Goal: Transaction & Acquisition: Purchase product/service

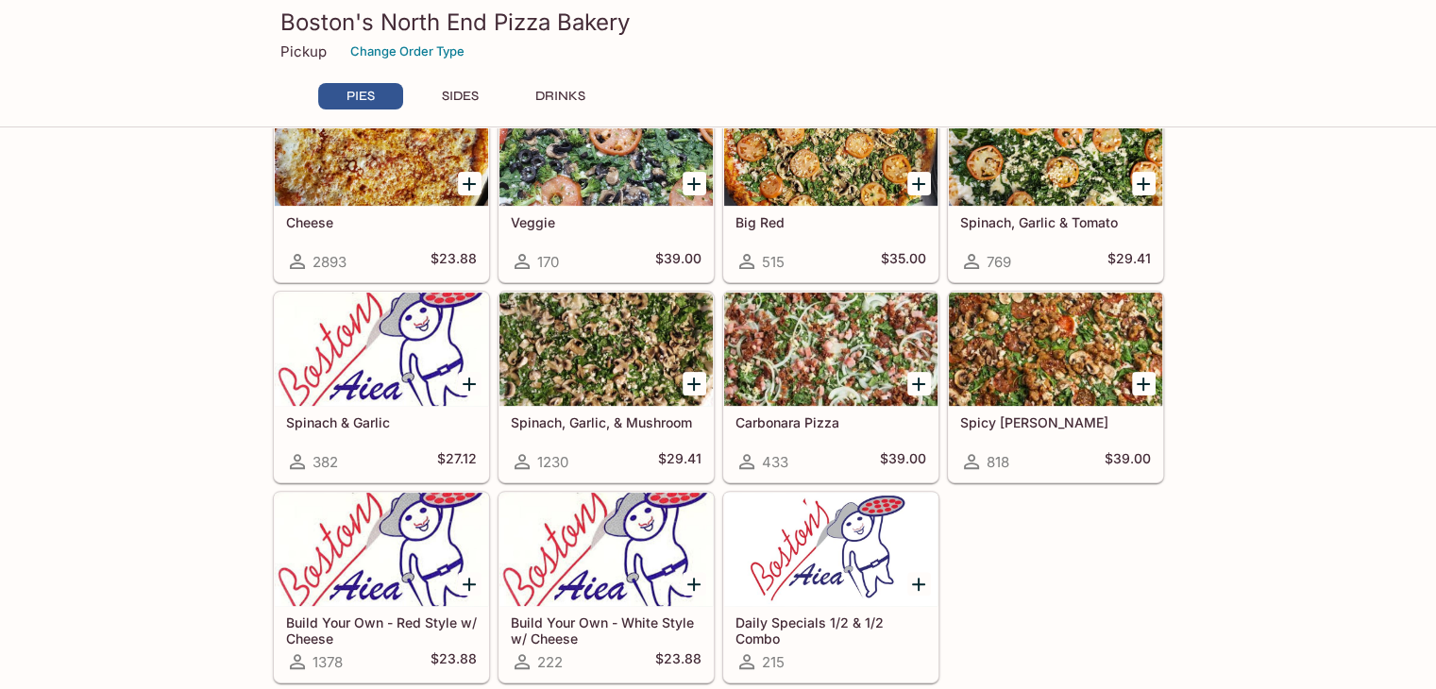
scroll to position [472, 0]
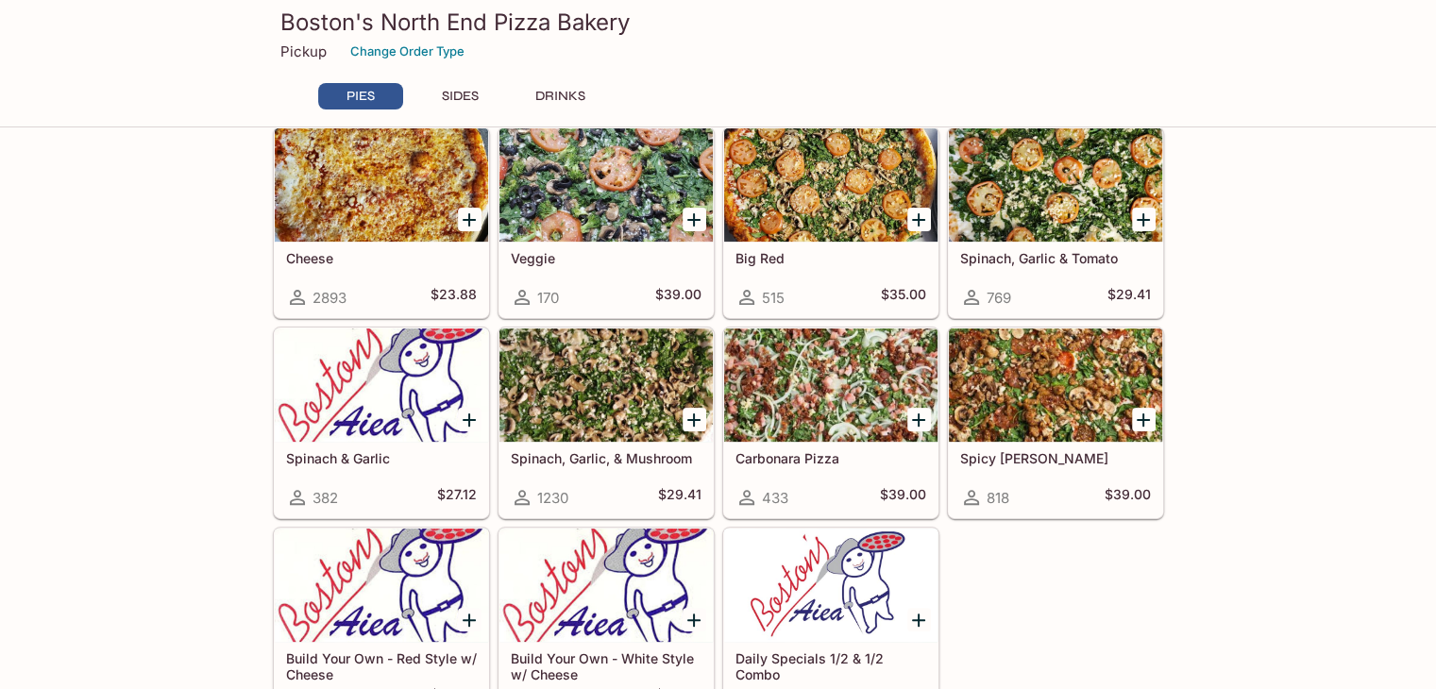
click at [1334, 315] on div "PIES 10 Paper Plates & 10 Napkins 944 $1.00 Boston Special 2046 $38.00 Meat Lov…" at bounding box center [718, 673] width 1436 height 1974
click at [1269, 309] on div "PIES 10 Paper Plates & 10 Napkins 944 $1.00 Boston Special 2046 $38.00 Meat Lov…" at bounding box center [718, 673] width 1436 height 1974
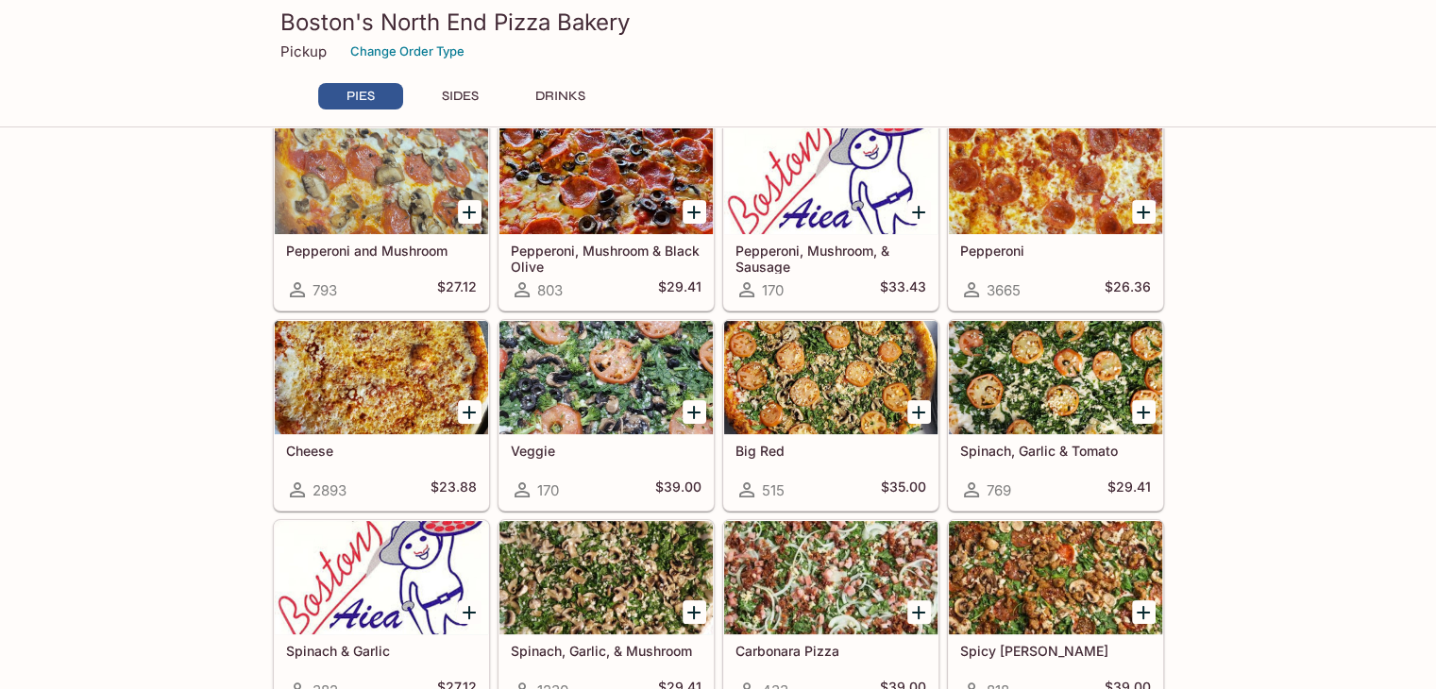
scroll to position [314, 0]
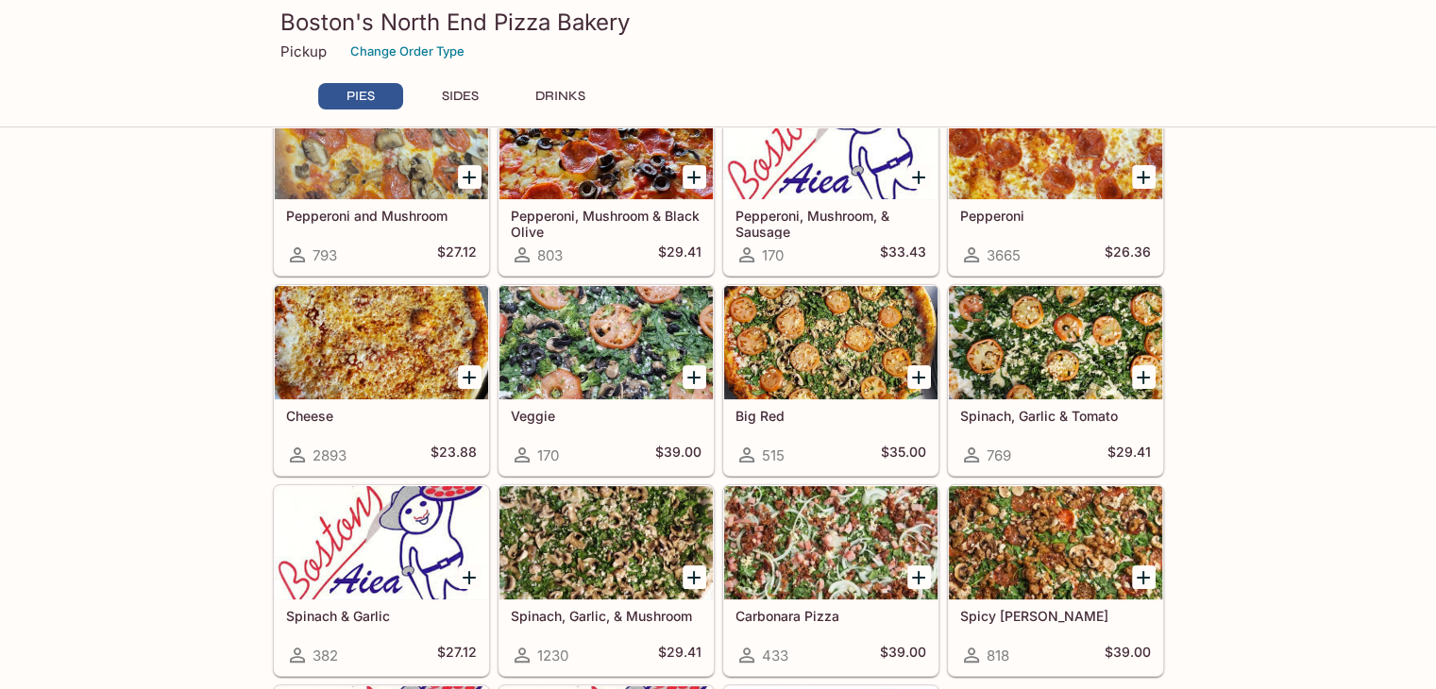
click at [841, 352] on div at bounding box center [830, 342] width 213 height 113
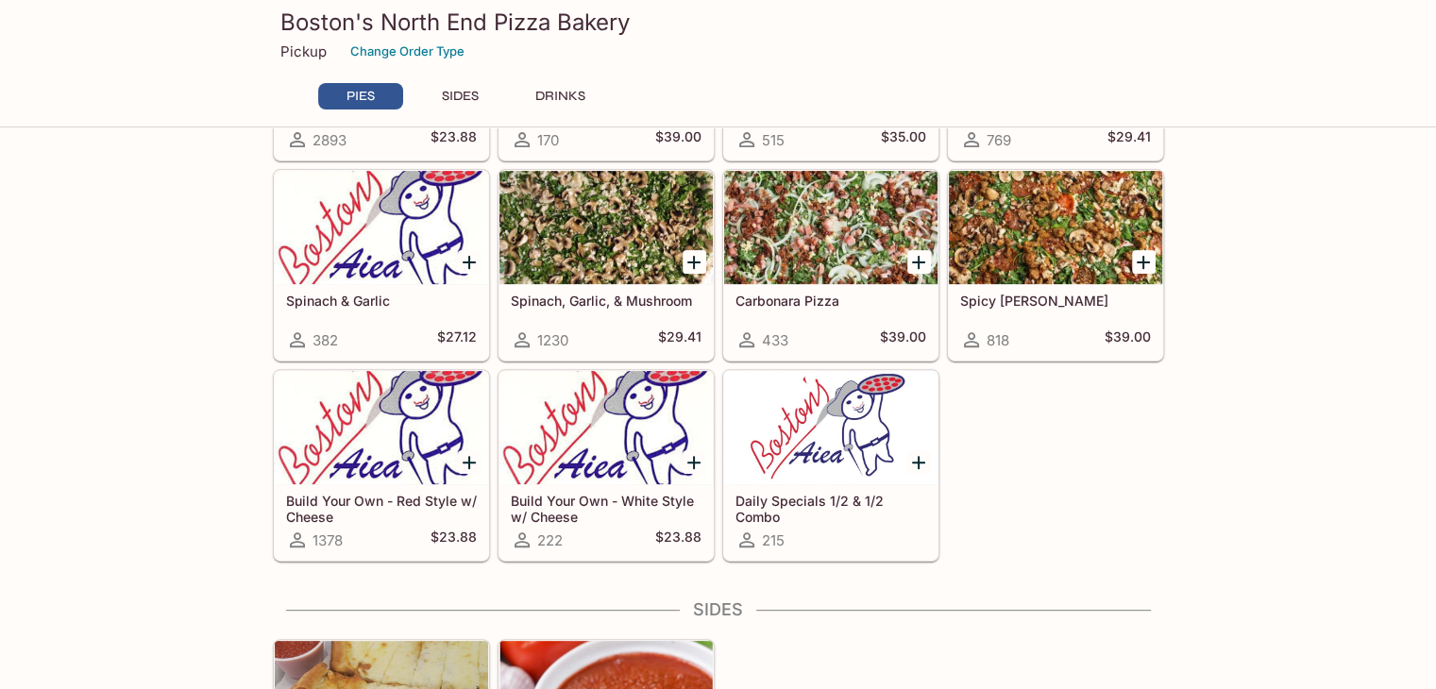
scroll to position [472, 0]
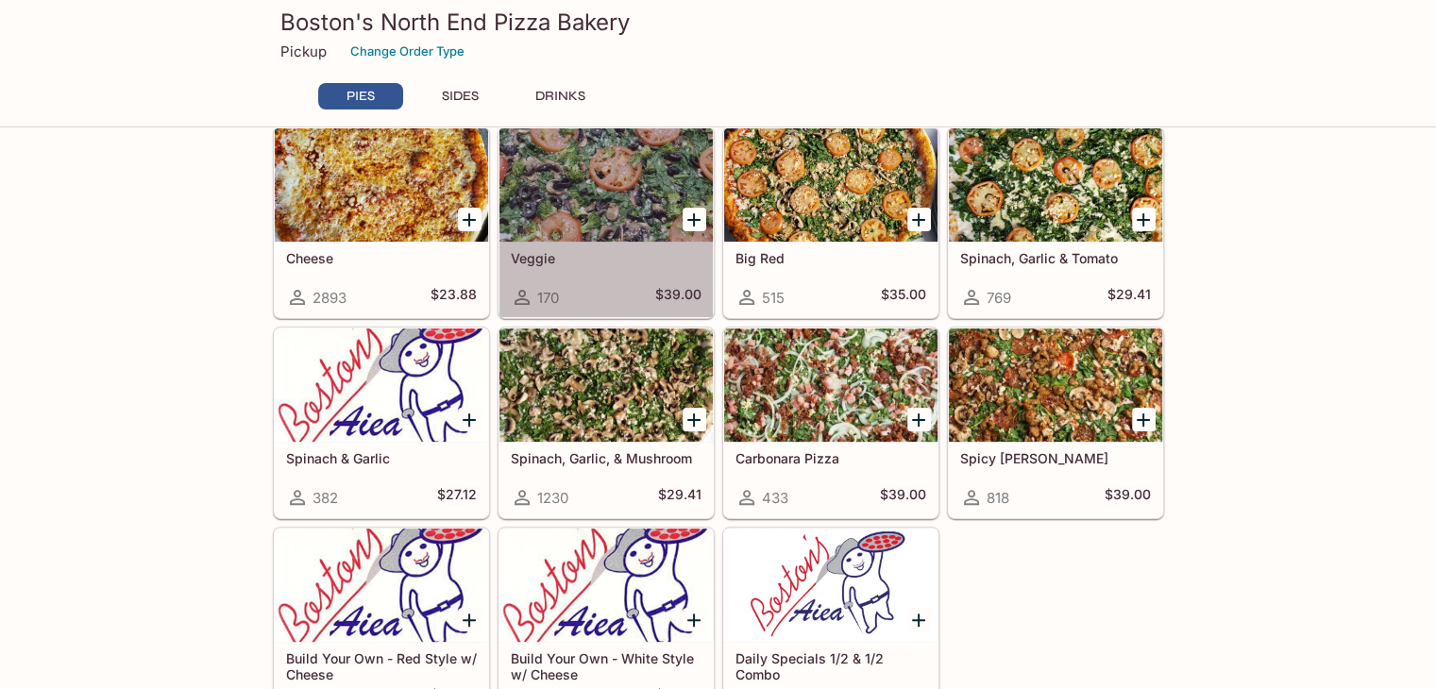
click at [570, 201] on div at bounding box center [606, 184] width 213 height 113
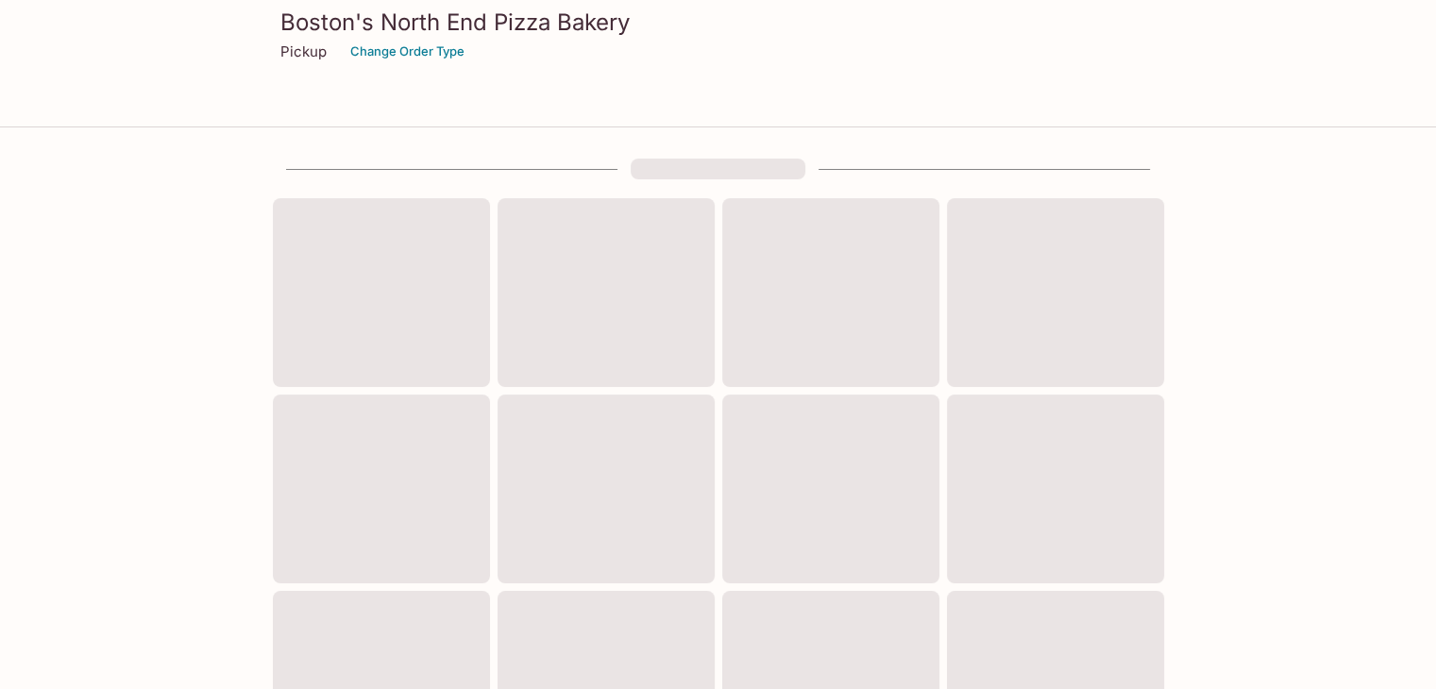
scroll to position [472, 0]
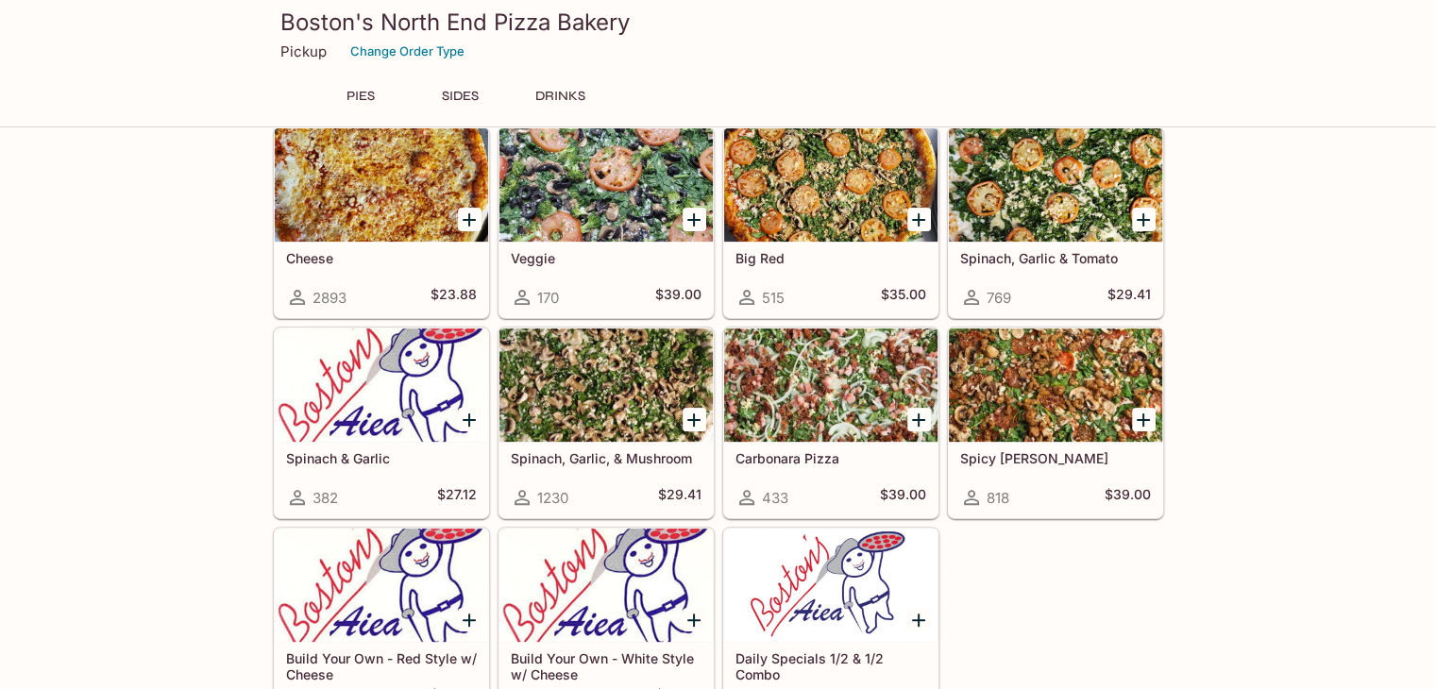
click at [808, 171] on div at bounding box center [830, 184] width 213 height 113
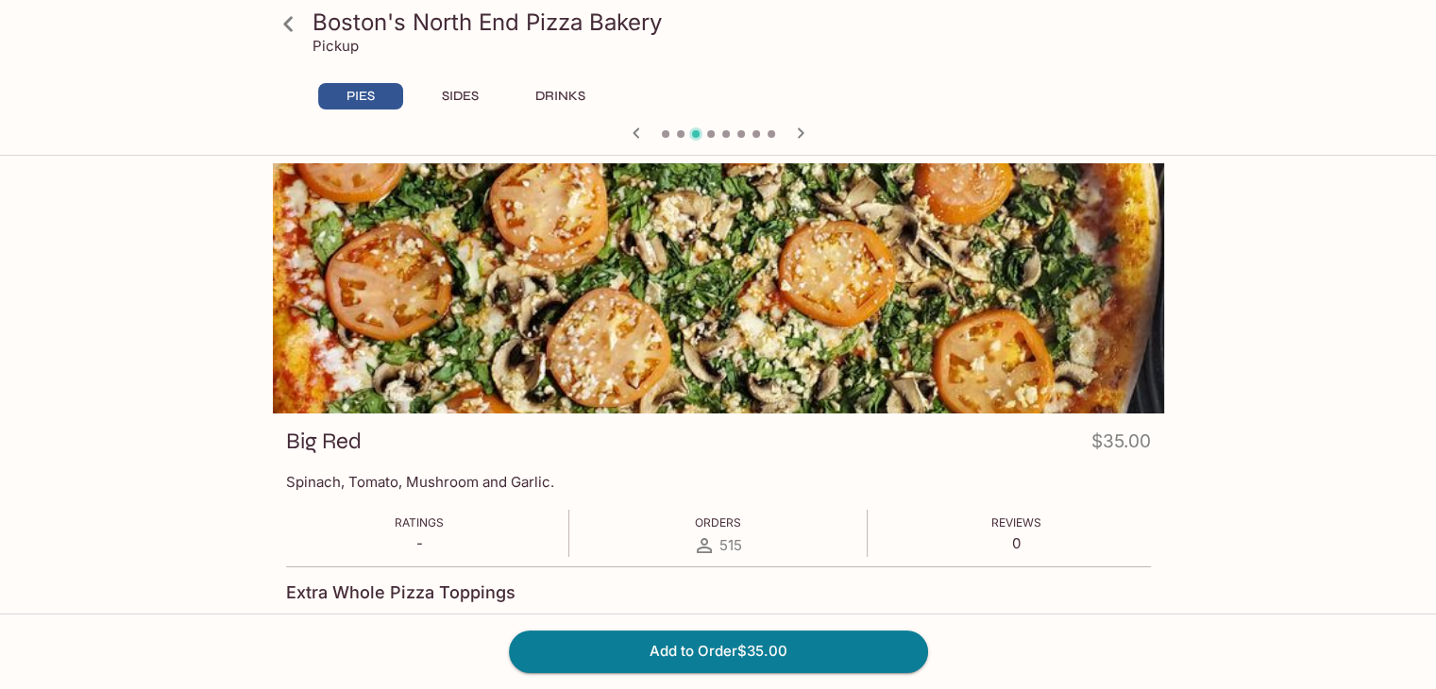
click at [1338, 322] on div "Boston's North End Pizza Bakery Pickup PIES SIDES DRINKS Veggie $39.00 Spinach,…" at bounding box center [718, 507] width 1436 height 689
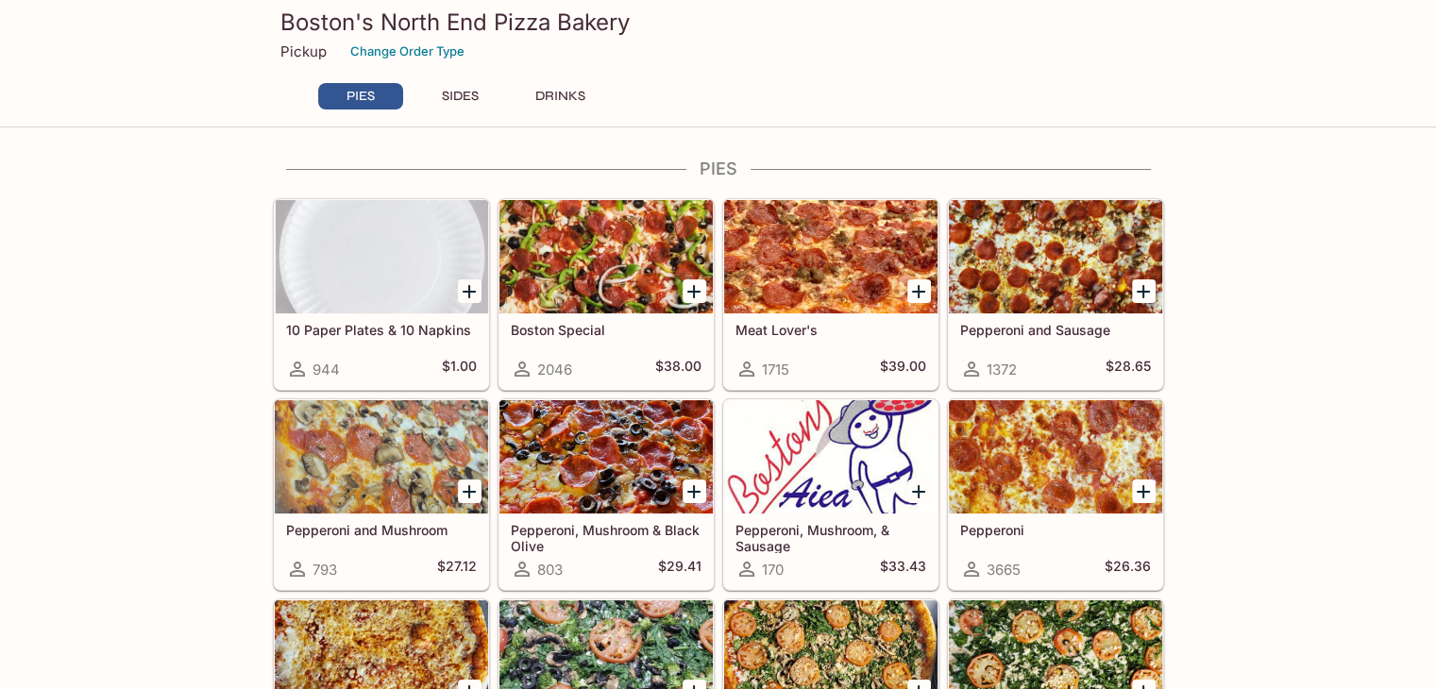
click at [440, 96] on button "SIDES" at bounding box center [460, 96] width 85 height 26
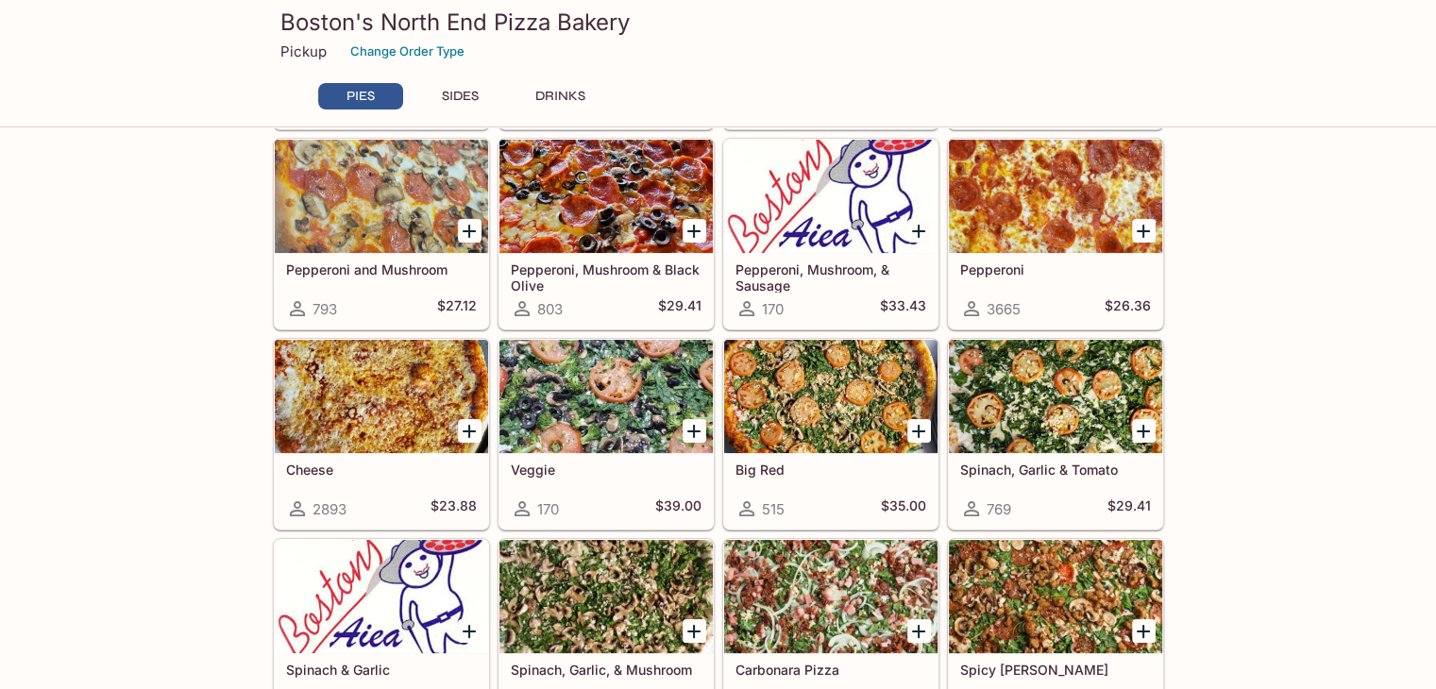
scroll to position [314, 0]
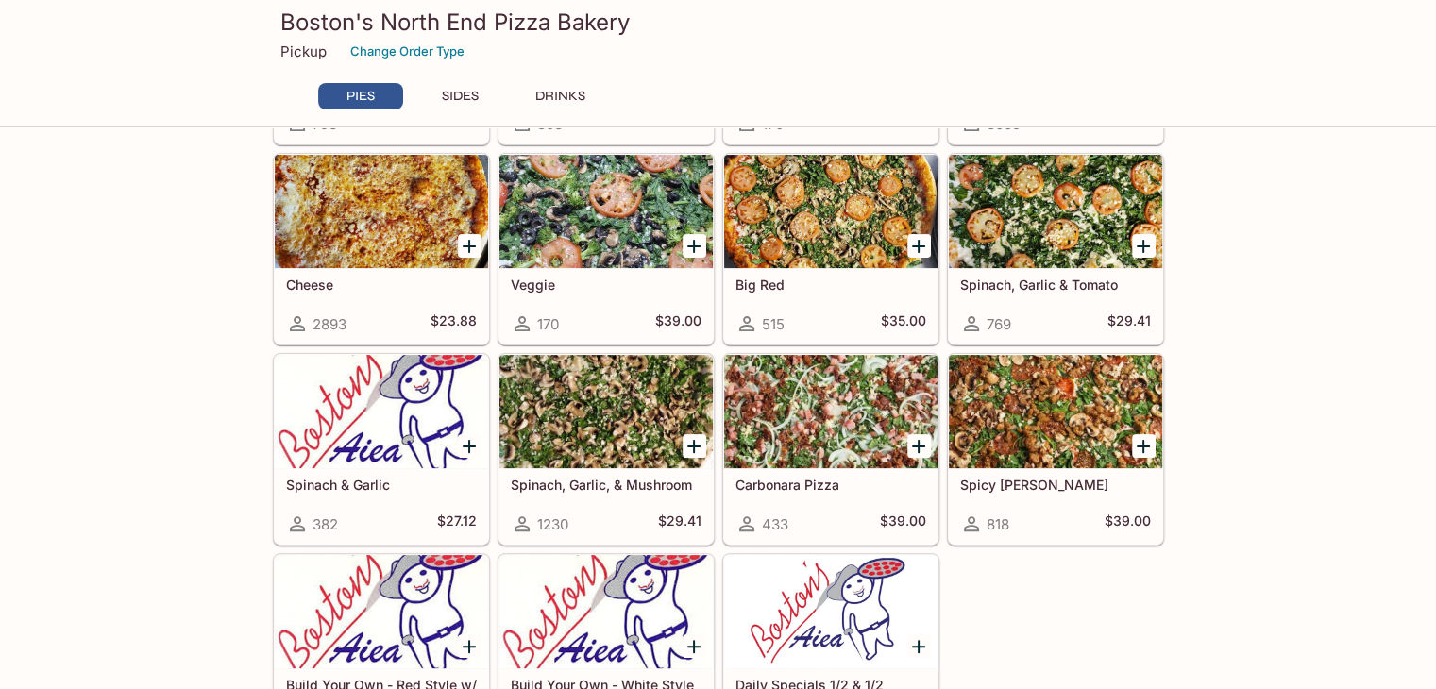
scroll to position [472, 0]
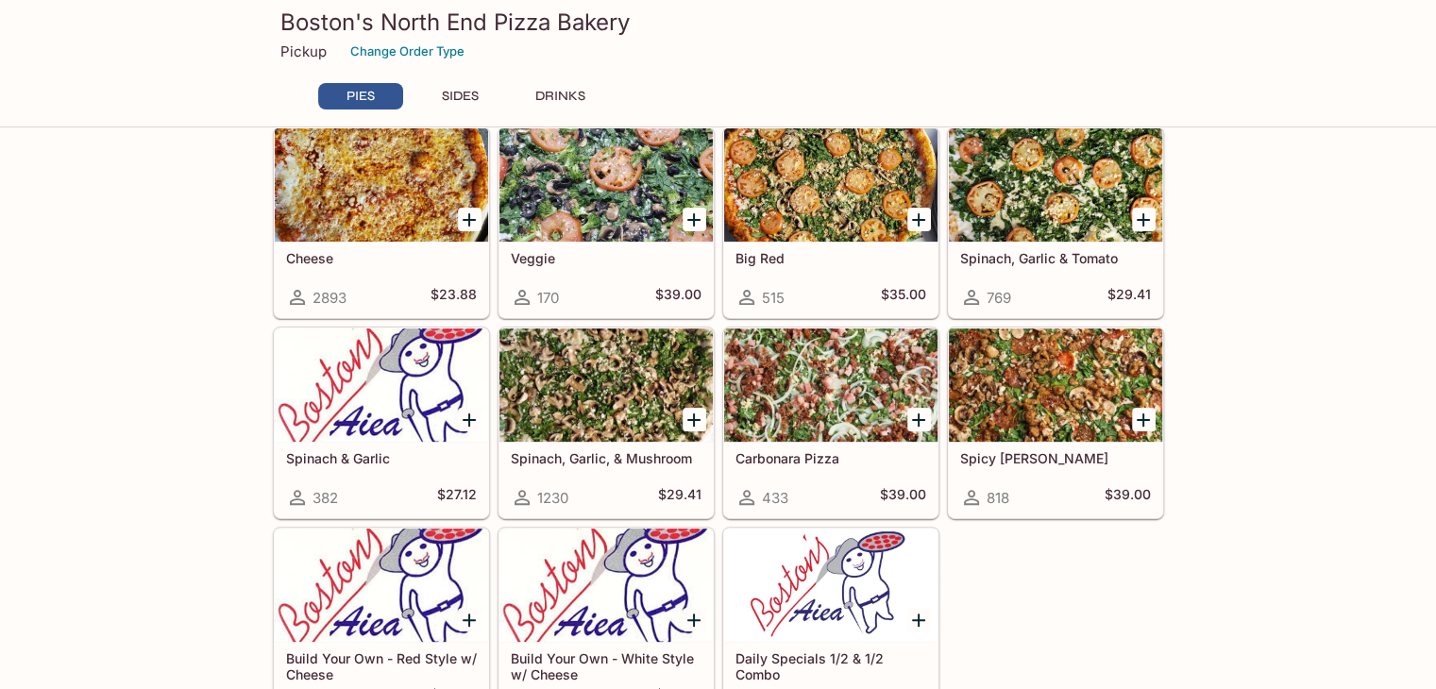
click at [1035, 376] on div at bounding box center [1055, 385] width 213 height 113
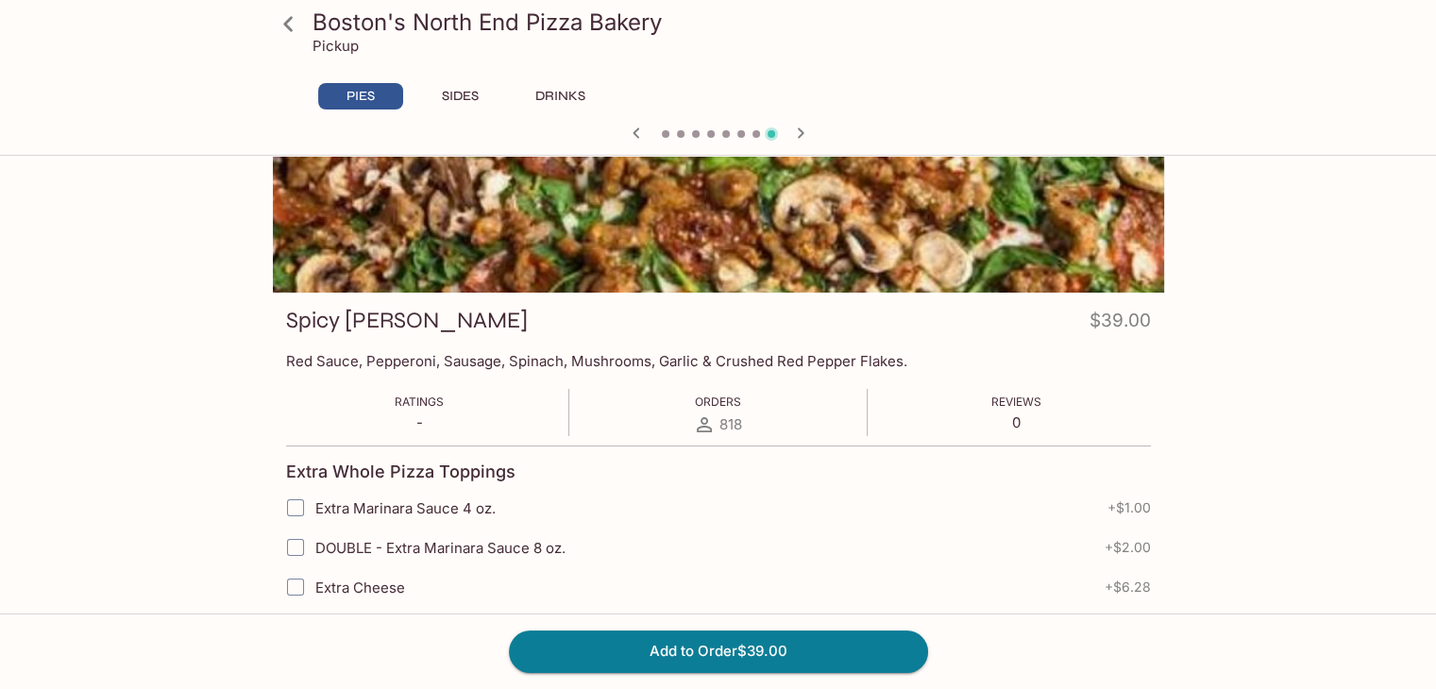
scroll to position [157, 0]
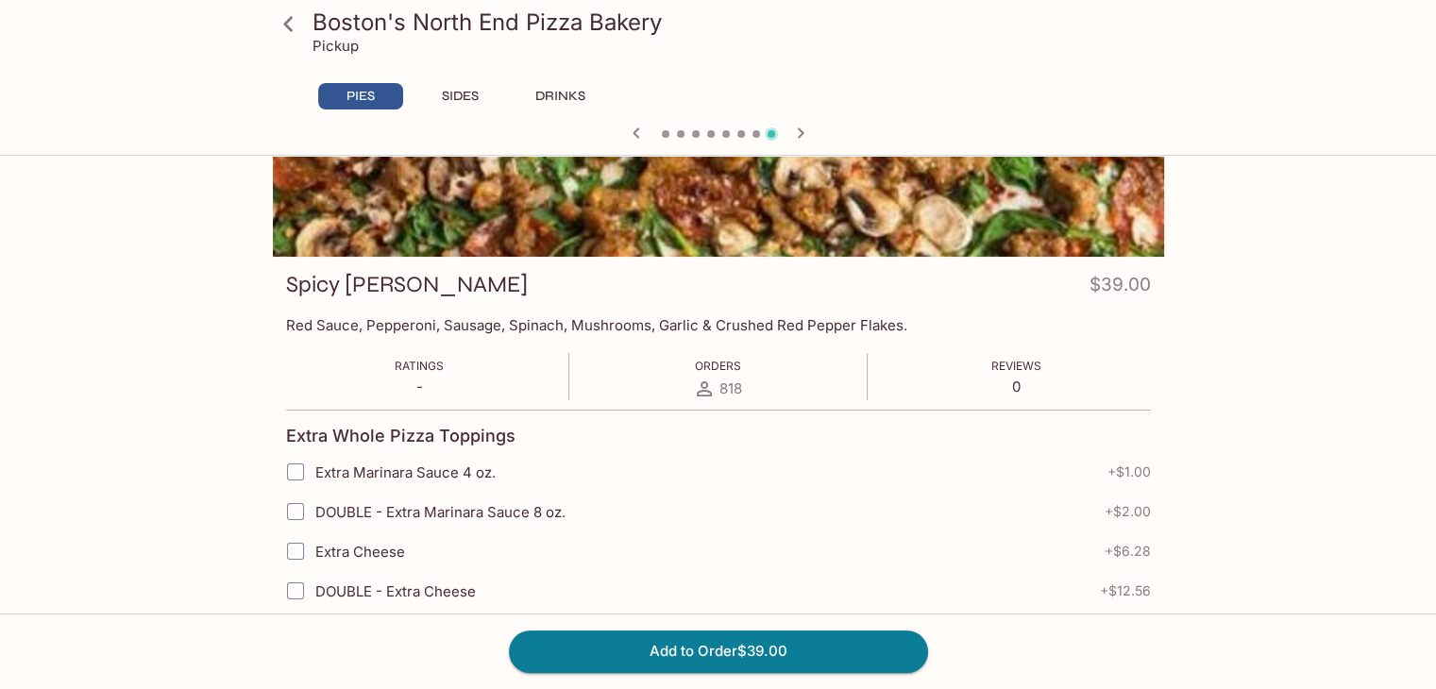
scroll to position [472, 0]
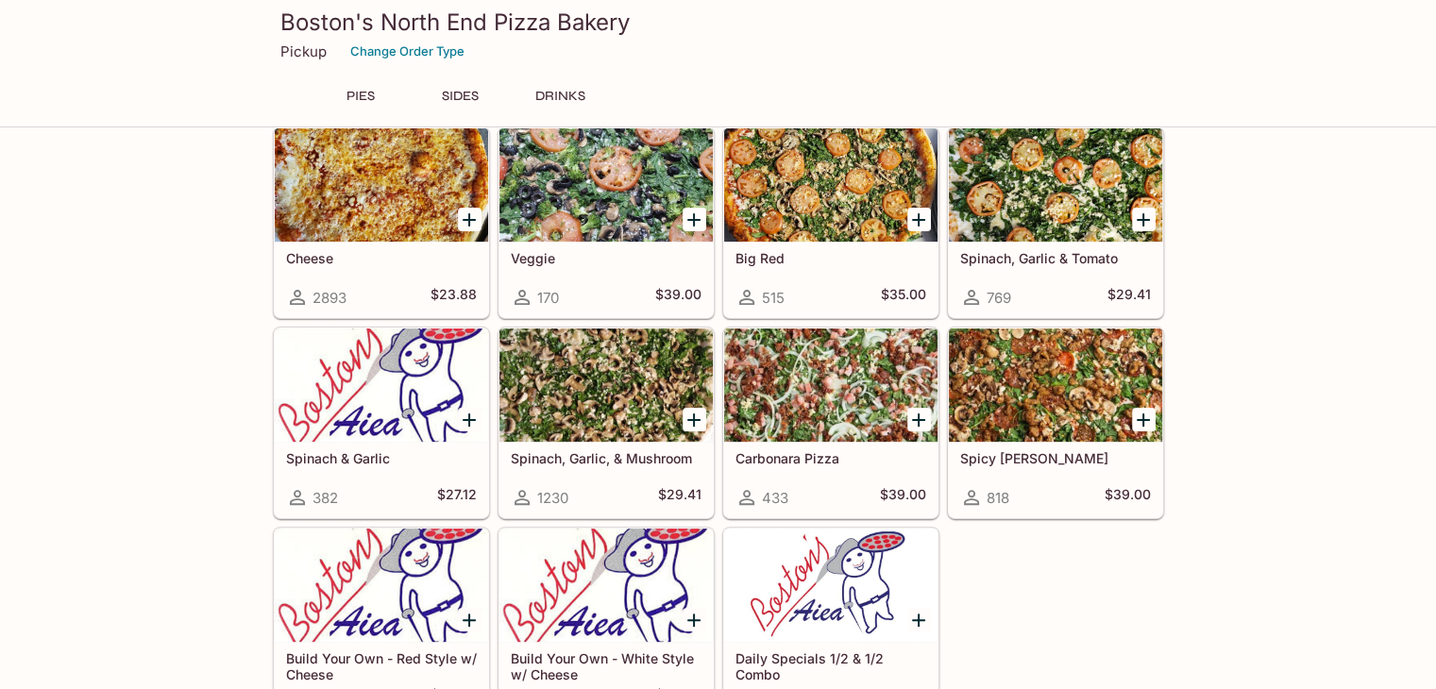
click at [110, 173] on div "PIES 10 Paper Plates & 10 Napkins 944 $1.00 Boston Special 2046 $38.00 Meat Lov…" at bounding box center [718, 673] width 1436 height 1974
